Goal: Information Seeking & Learning: Learn about a topic

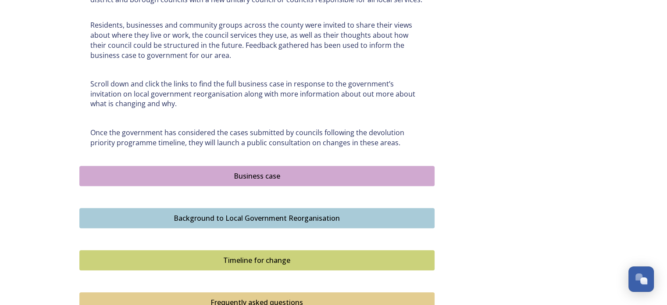
scroll to position [454, 0]
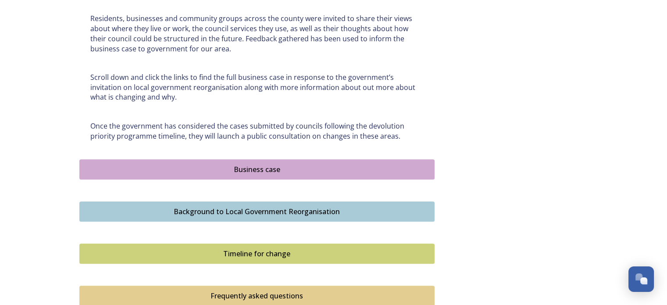
click at [258, 169] on div "Business case" at bounding box center [257, 169] width 346 height 11
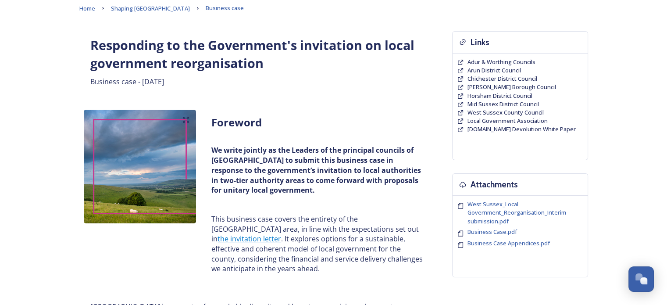
scroll to position [33, 0]
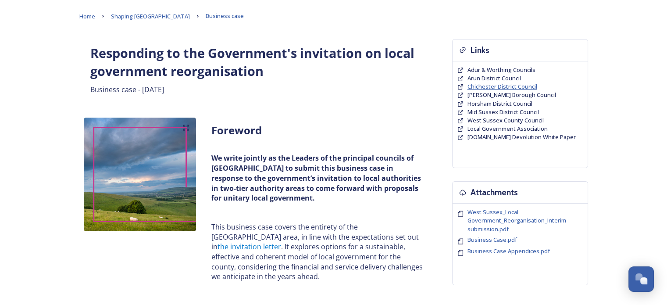
click at [508, 83] on span "Chichester District Council" at bounding box center [502, 86] width 70 height 8
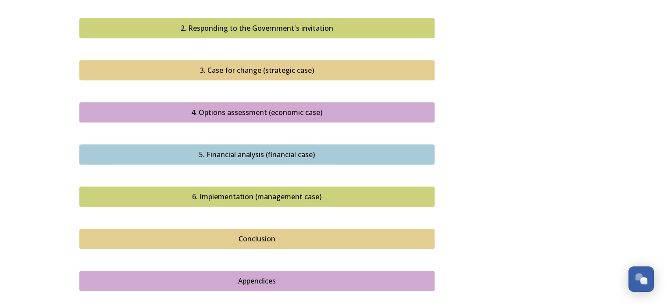
scroll to position [893, 0]
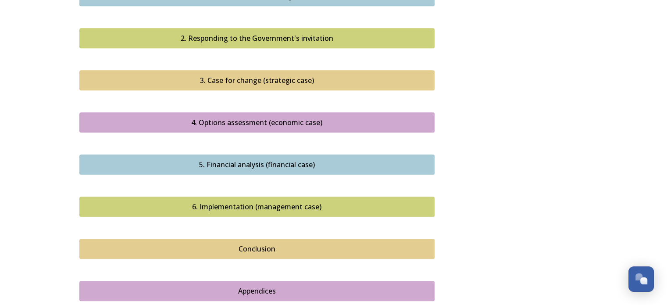
click at [288, 159] on div "5. Financial analysis (financial case)" at bounding box center [257, 164] width 346 height 11
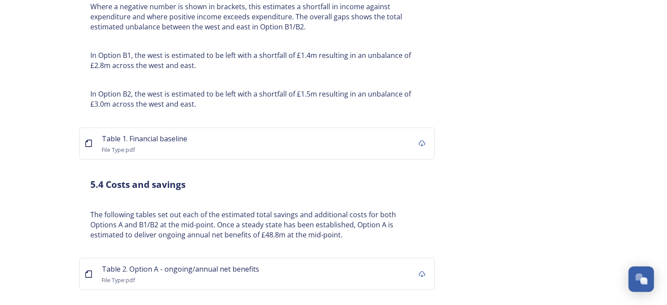
scroll to position [1805, 0]
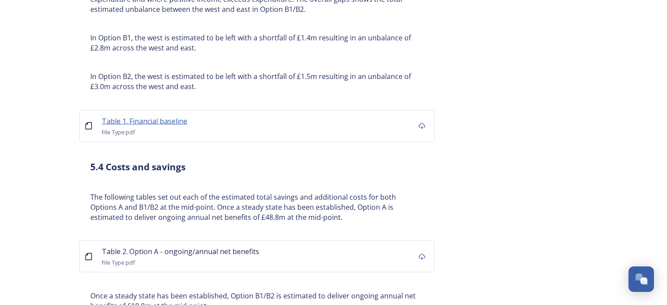
click at [146, 116] on span "Table 1. Financial baseline" at bounding box center [144, 121] width 85 height 10
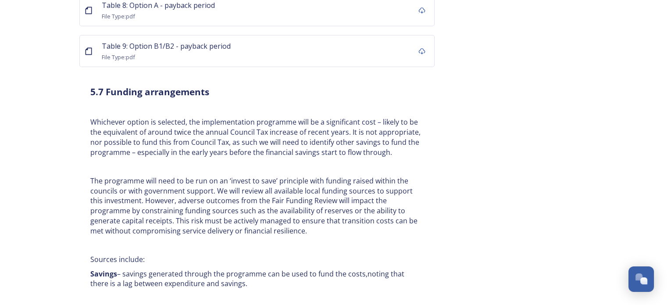
scroll to position [2741, 0]
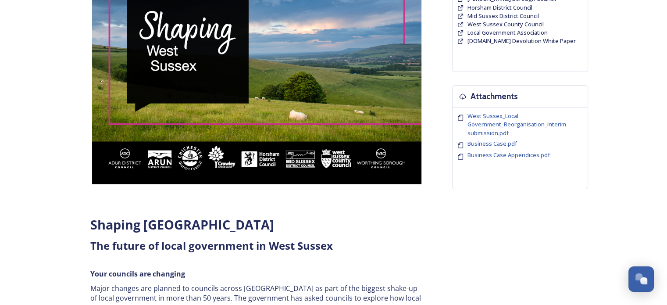
scroll to position [136, 0]
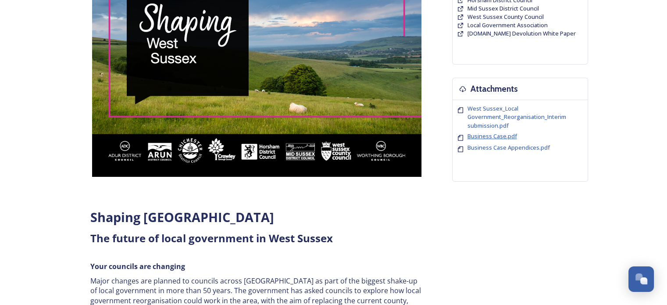
click at [499, 133] on span "Business Case.pdf" at bounding box center [492, 136] width 50 height 8
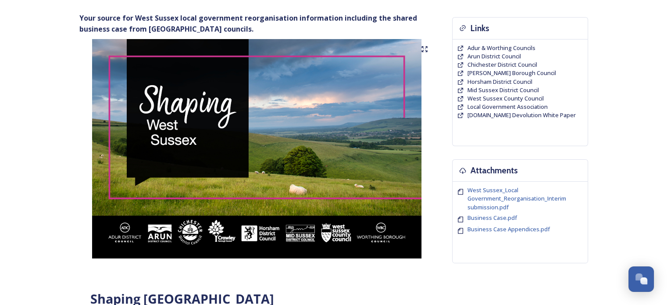
scroll to position [42, 0]
